Goal: Task Accomplishment & Management: Complete application form

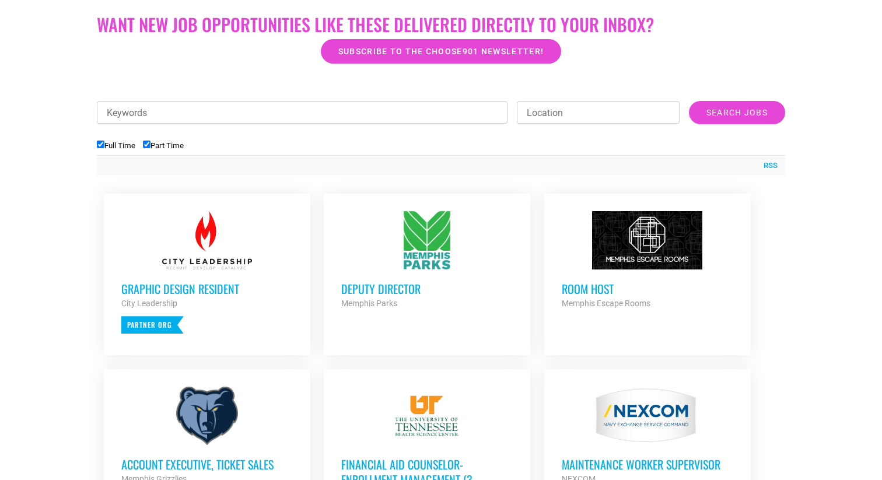
scroll to position [349, 0]
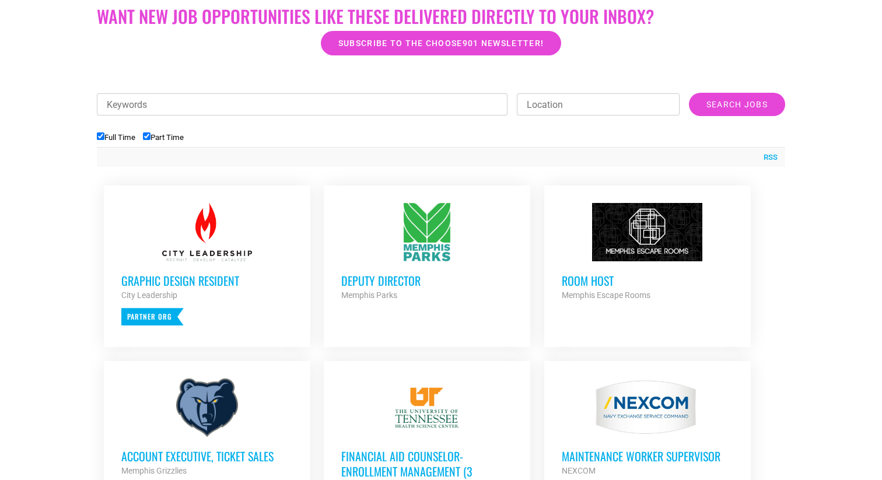
click at [150, 135] on input "Part Time" at bounding box center [147, 136] width 8 height 8
checkbox input "false"
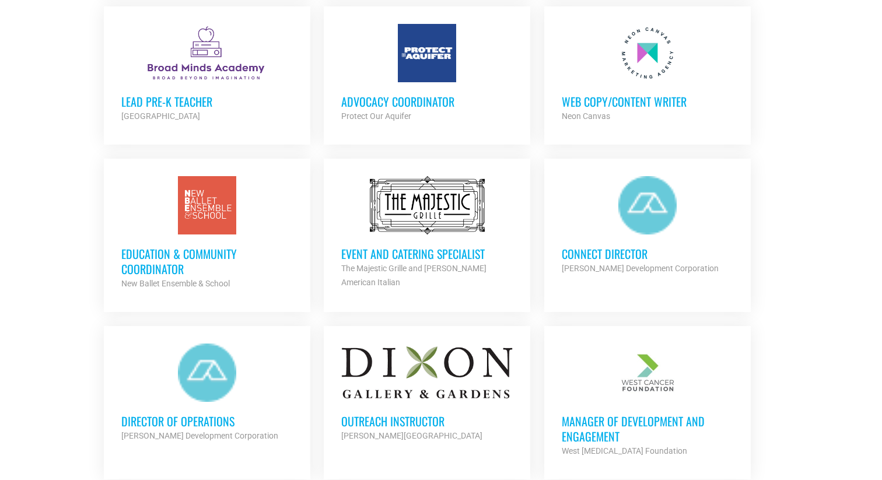
scroll to position [877, 0]
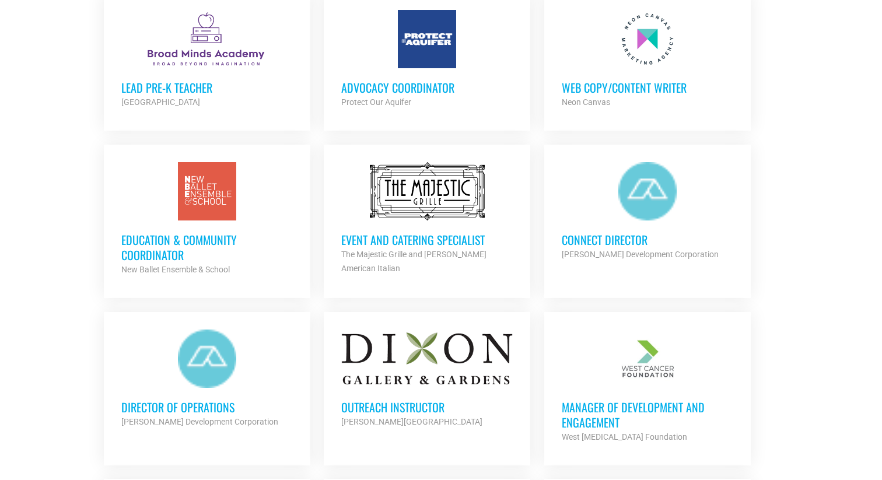
click at [656, 206] on div at bounding box center [647, 191] width 171 height 58
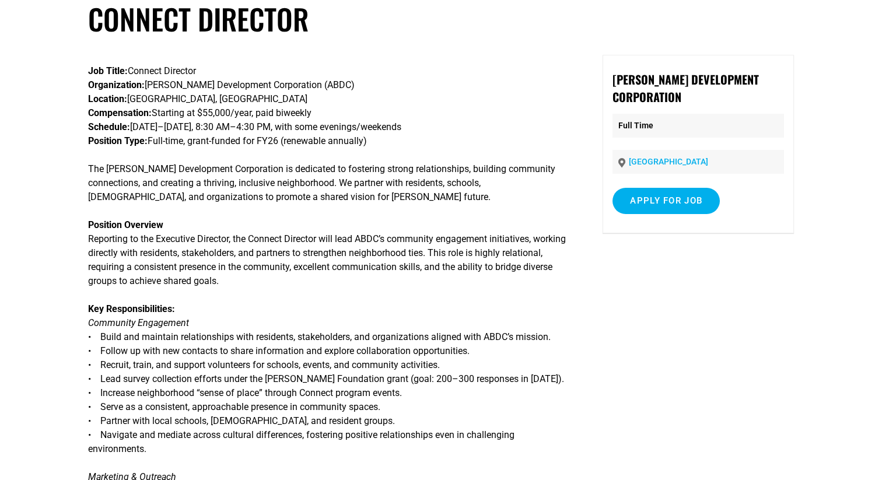
scroll to position [68, 0]
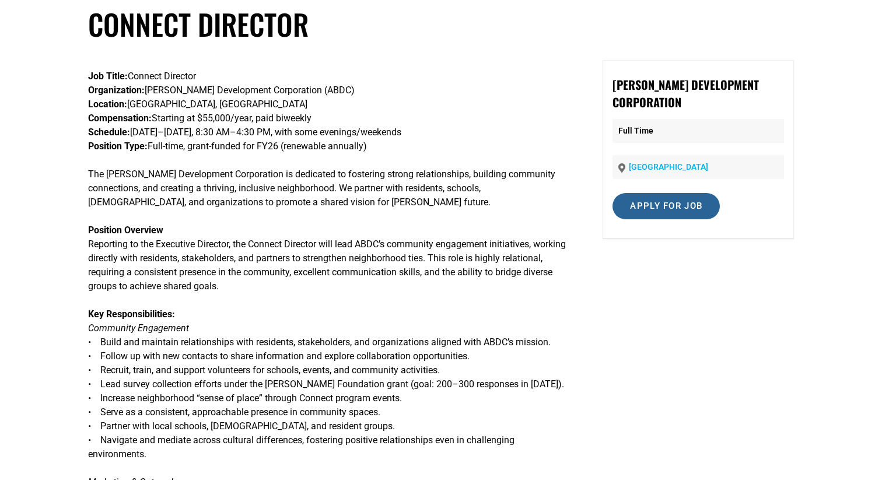
click at [664, 205] on input "Apply for job" at bounding box center [665, 206] width 107 height 26
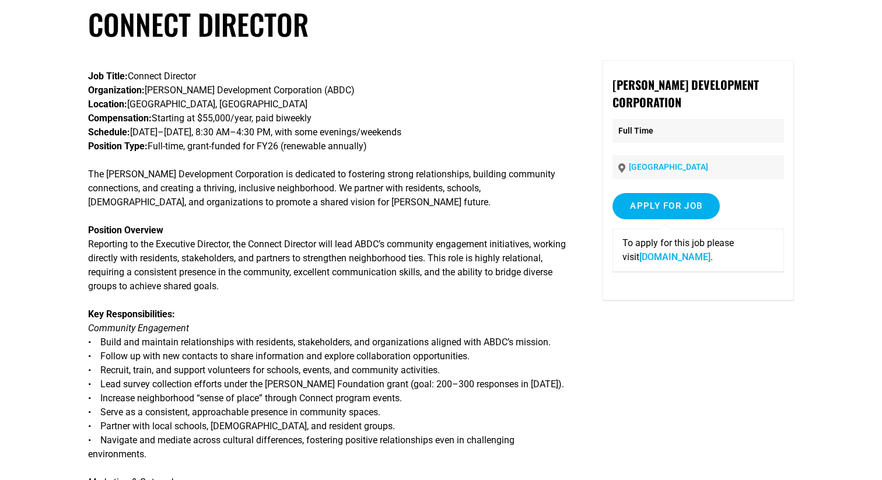
click at [676, 260] on link "[DOMAIN_NAME]" at bounding box center [674, 256] width 71 height 11
